Goal: Task Accomplishment & Management: Manage account settings

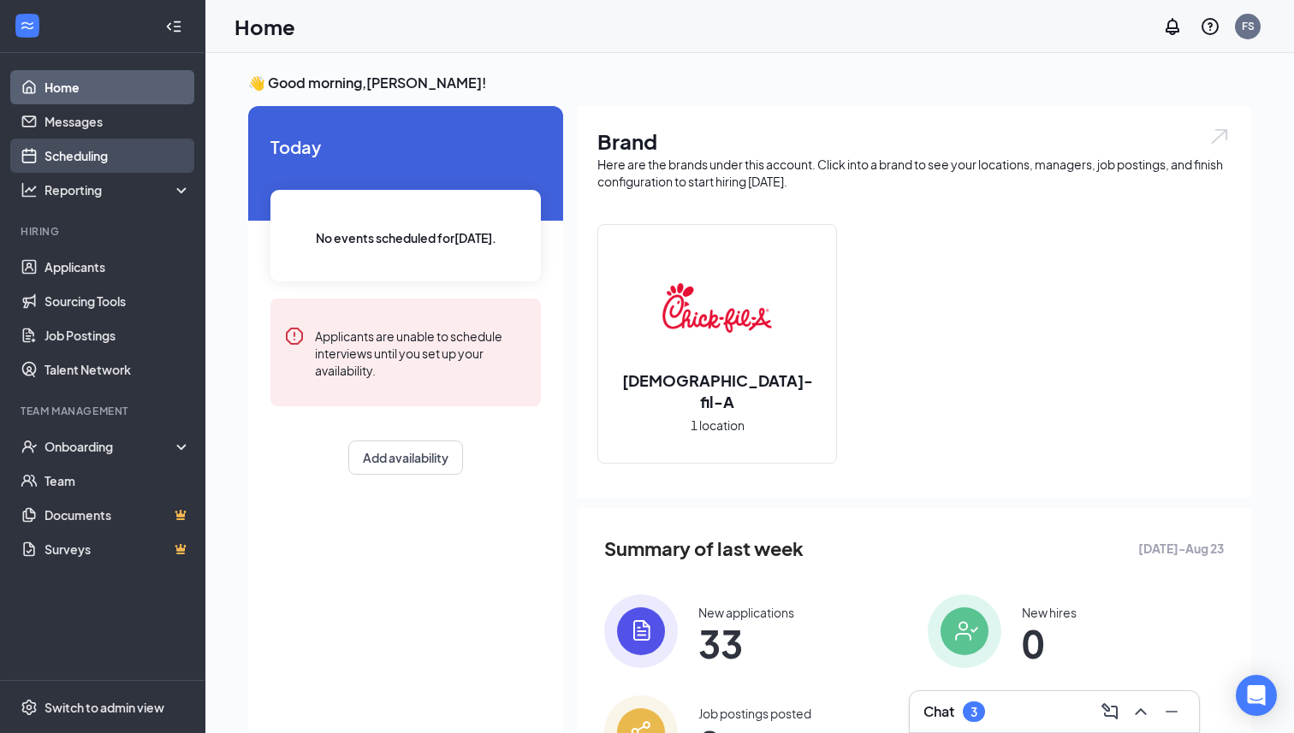
click at [88, 158] on link "Scheduling" at bounding box center [117, 156] width 146 height 34
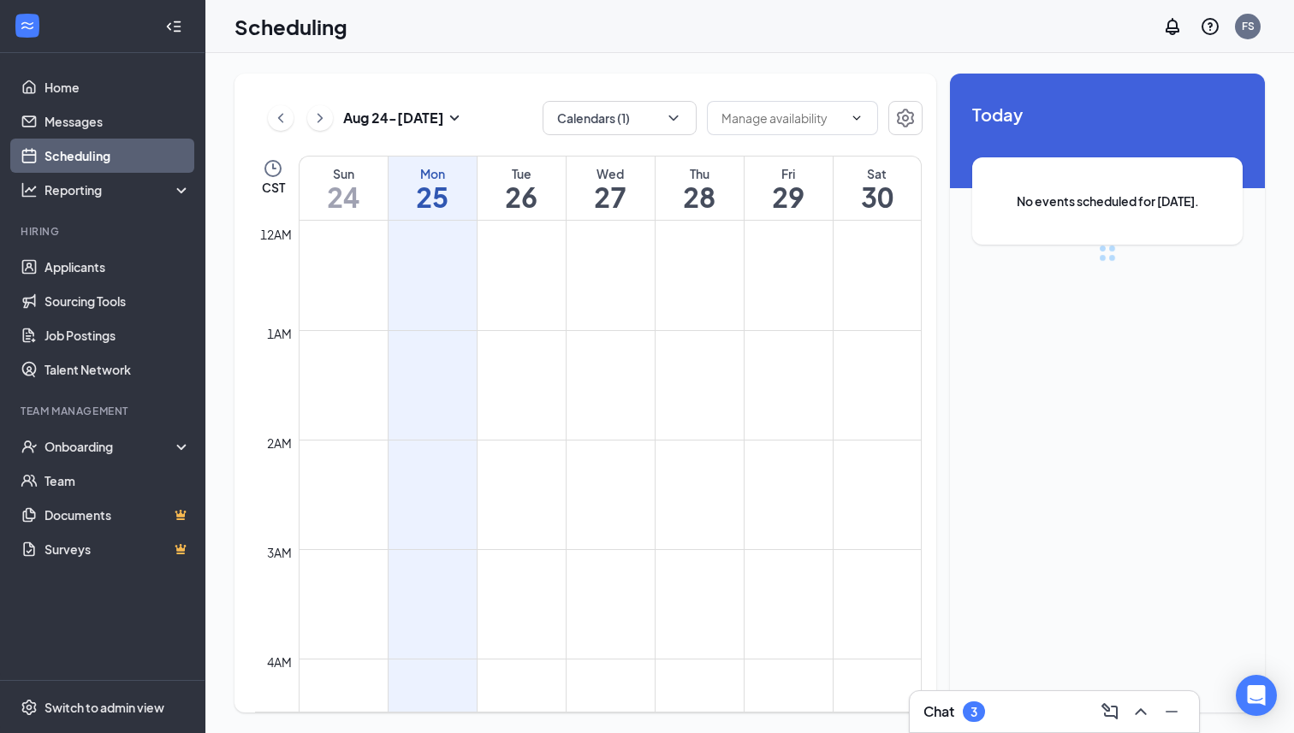
scroll to position [841, 0]
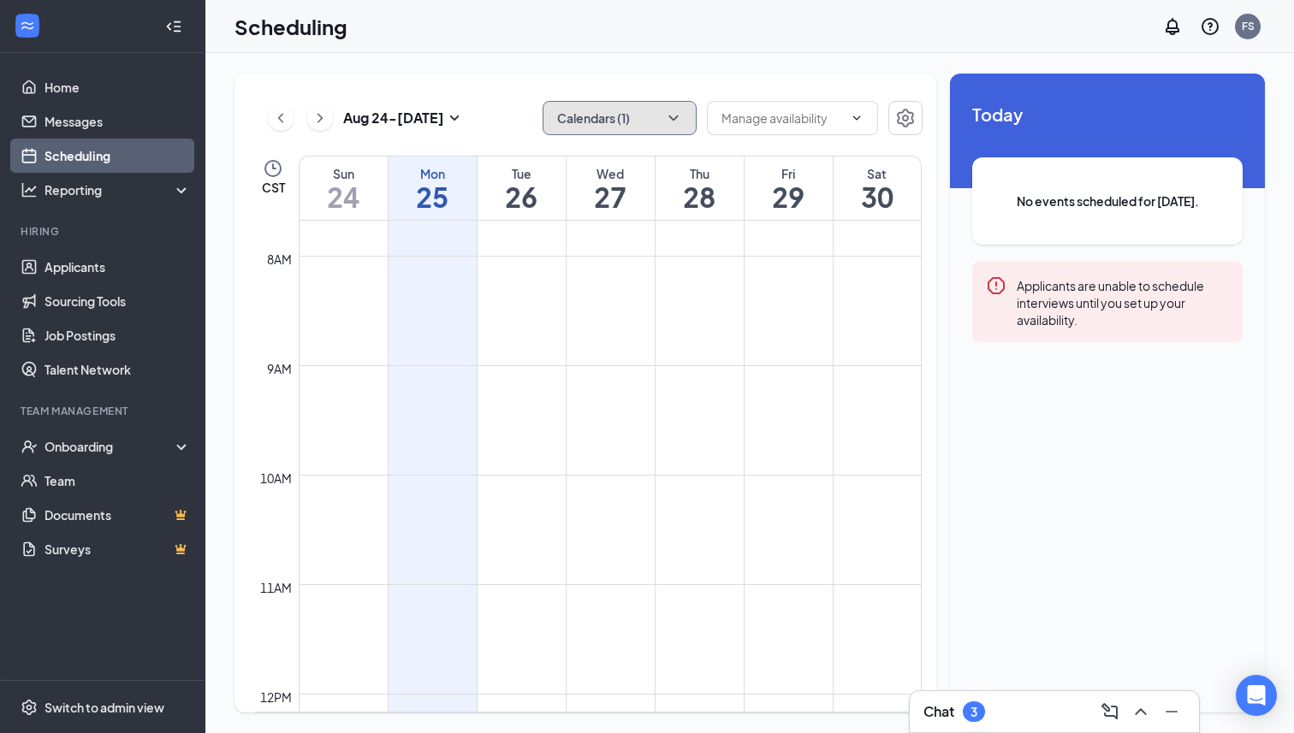
click at [679, 116] on icon "ChevronDown" at bounding box center [673, 118] width 17 height 17
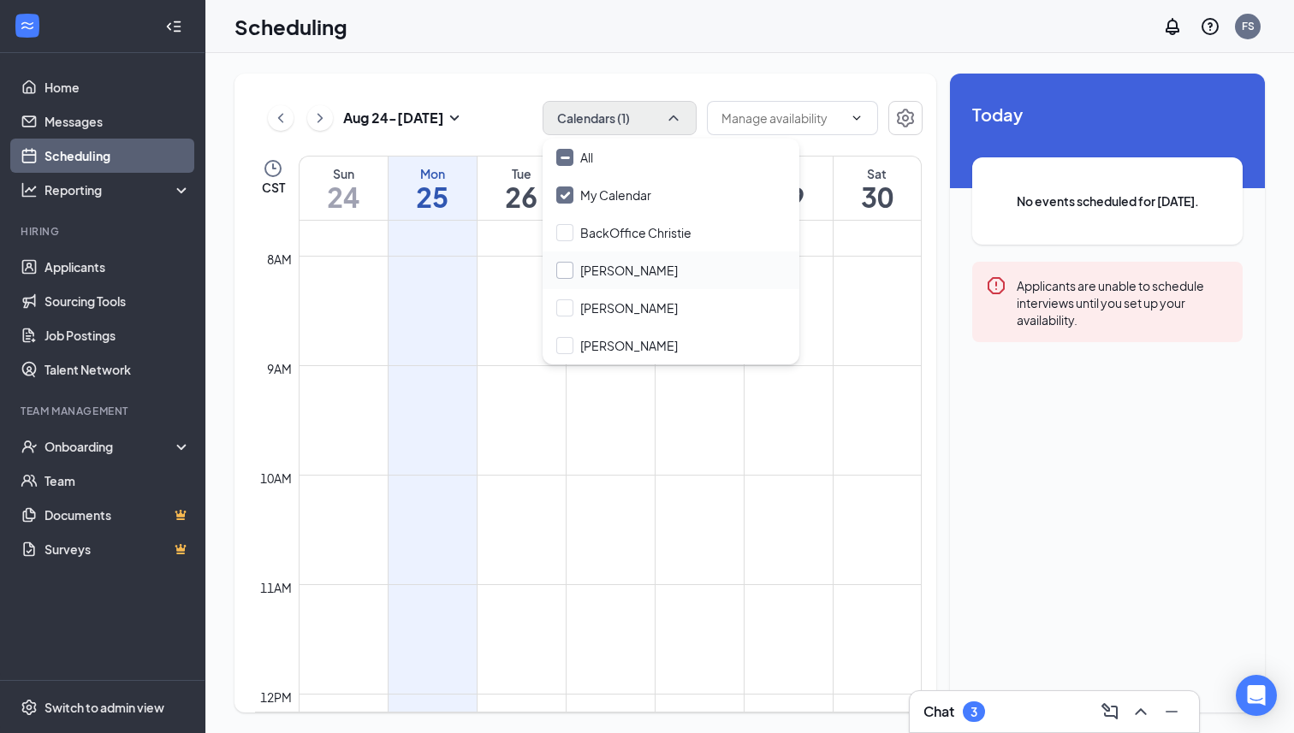
click at [621, 272] on input "[PERSON_NAME]" at bounding box center [616, 270] width 121 height 17
checkbox input "true"
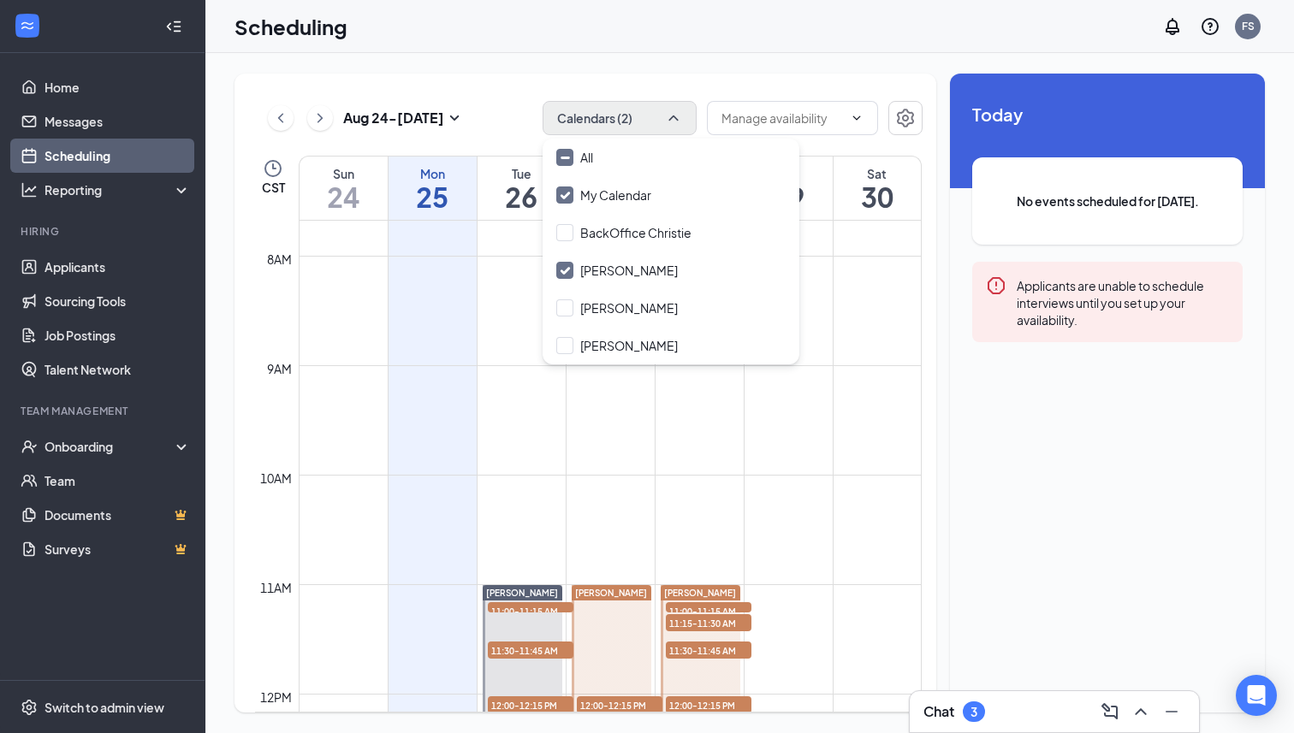
click at [755, 481] on td at bounding box center [610, 488] width 623 height 27
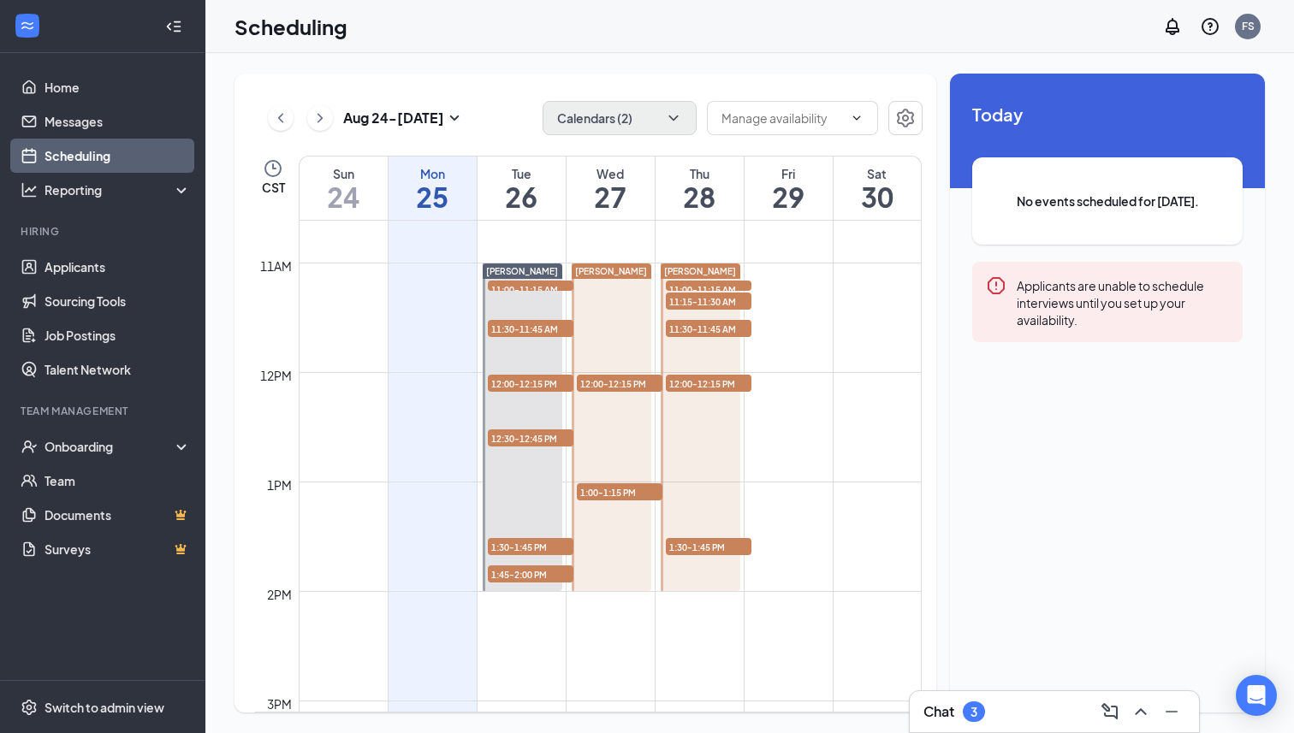
scroll to position [1164, 0]
click at [63, 265] on link "Applicants" at bounding box center [117, 267] width 146 height 34
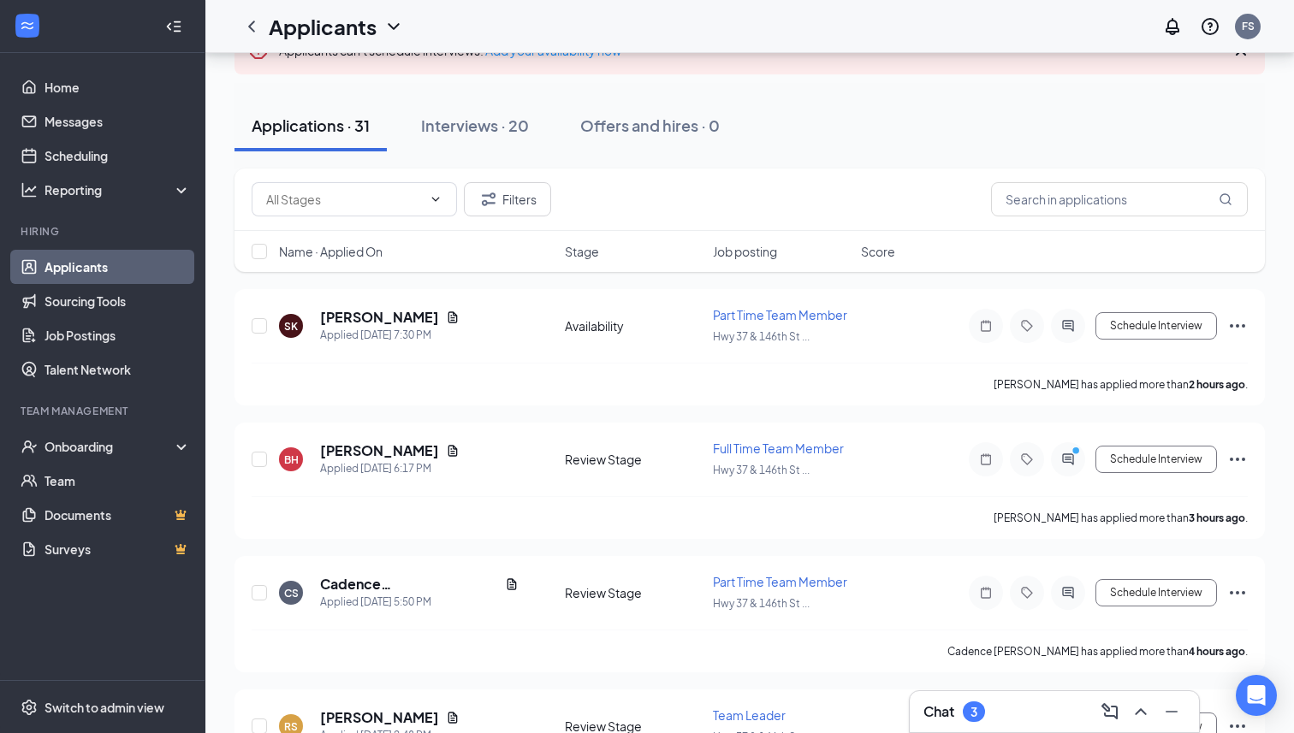
scroll to position [125, 0]
